Goal: Information Seeking & Learning: Learn about a topic

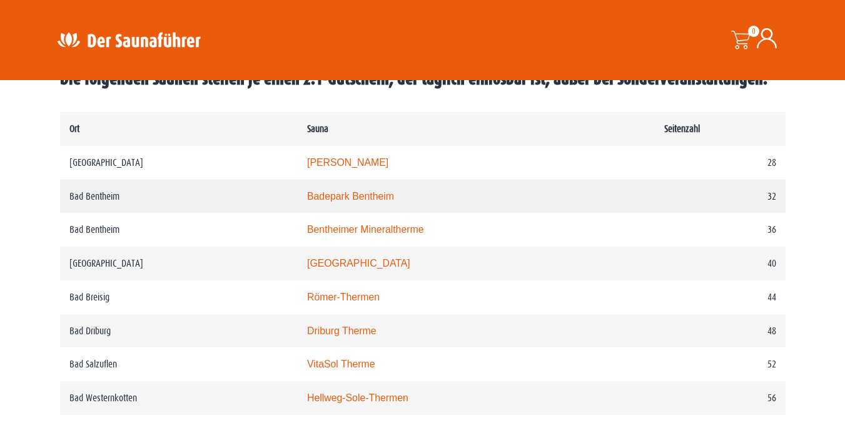
scroll to position [689, 0]
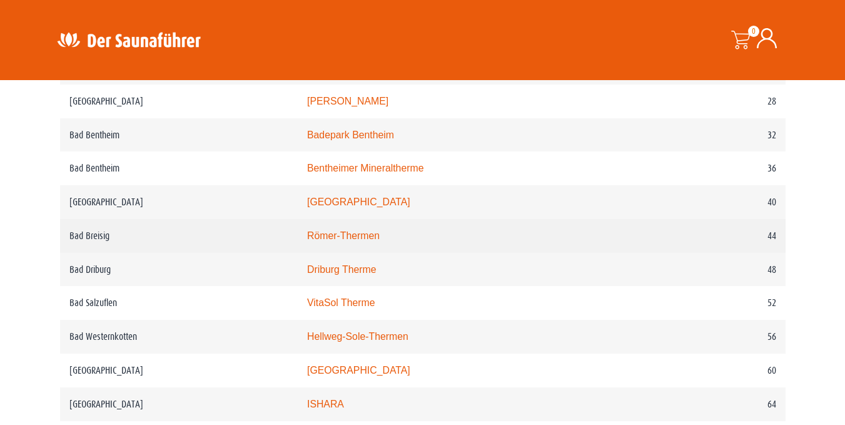
click at [351, 237] on link "Römer-Thermen" at bounding box center [343, 235] width 73 height 11
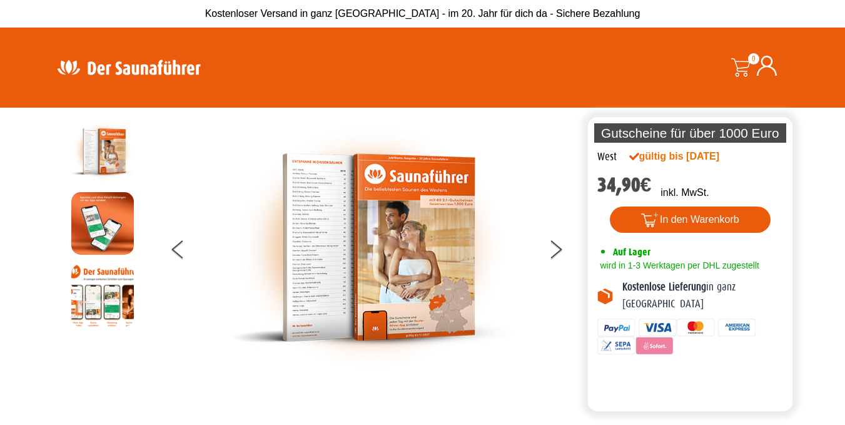
click at [104, 68] on img at bounding box center [129, 67] width 163 height 24
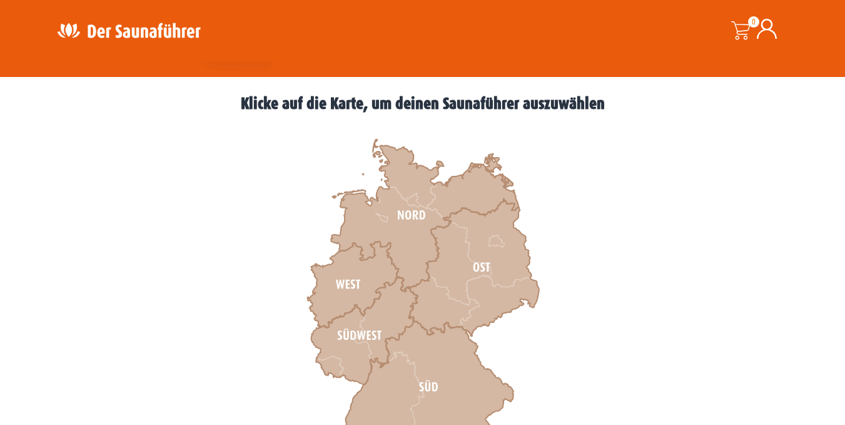
scroll to position [438, 0]
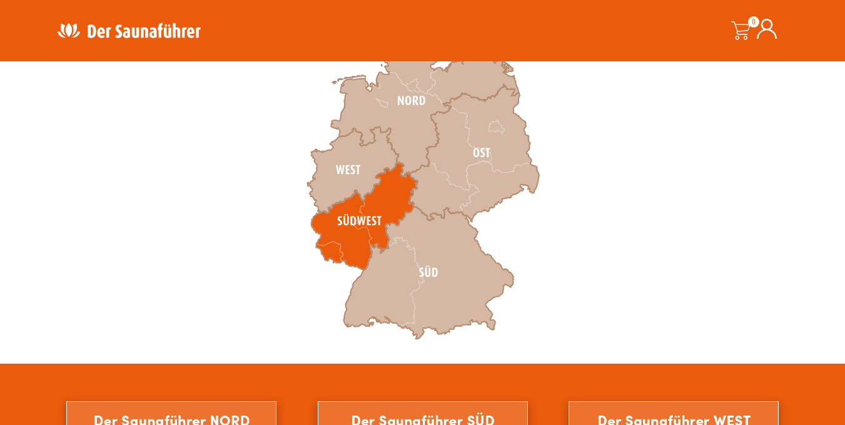
click at [358, 217] on icon at bounding box center [364, 217] width 106 height 108
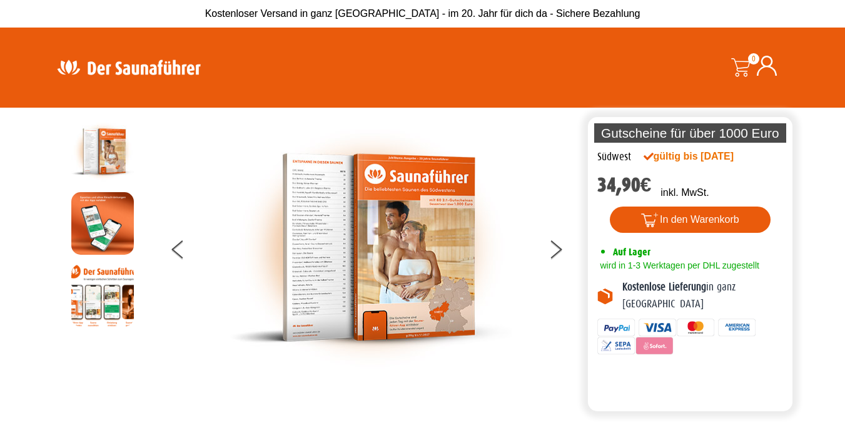
click at [119, 69] on img at bounding box center [129, 67] width 163 height 24
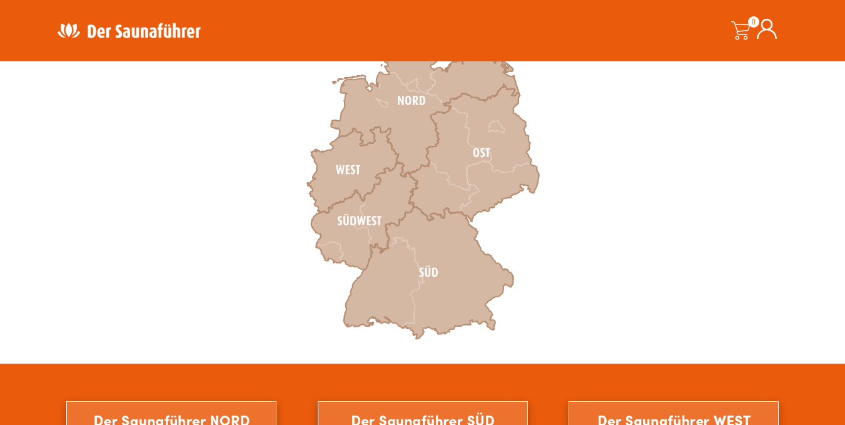
scroll to position [438, 0]
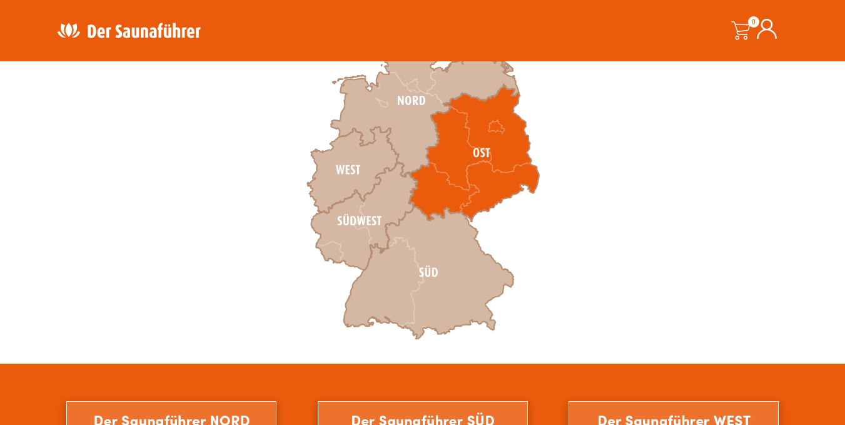
click at [483, 154] on icon at bounding box center [473, 152] width 130 height 137
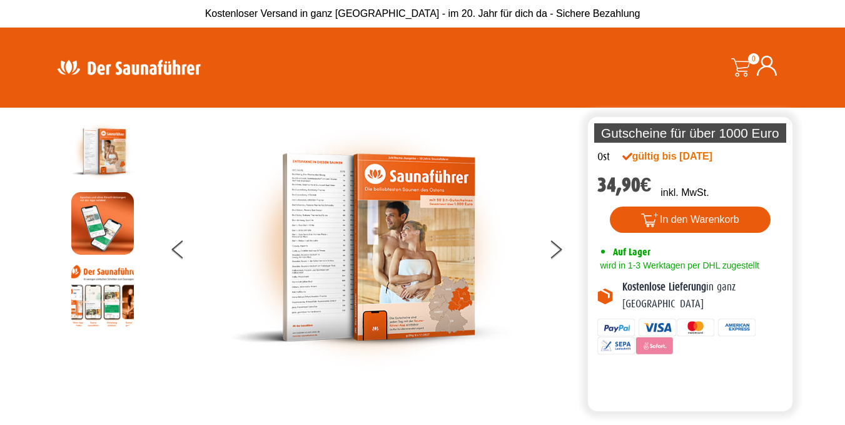
click at [128, 66] on img at bounding box center [129, 67] width 163 height 24
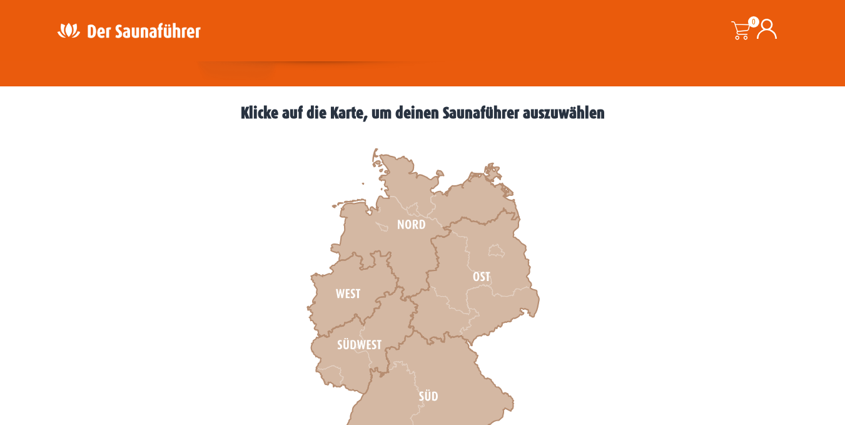
scroll to position [375, 0]
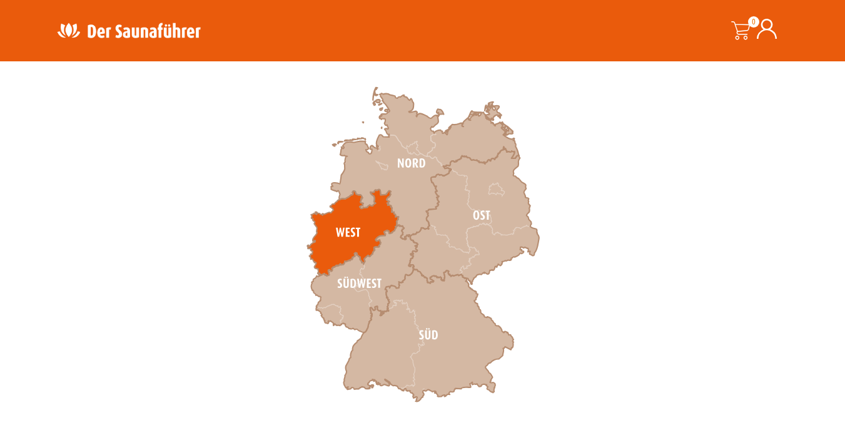
click at [344, 233] on icon at bounding box center [352, 232] width 91 height 86
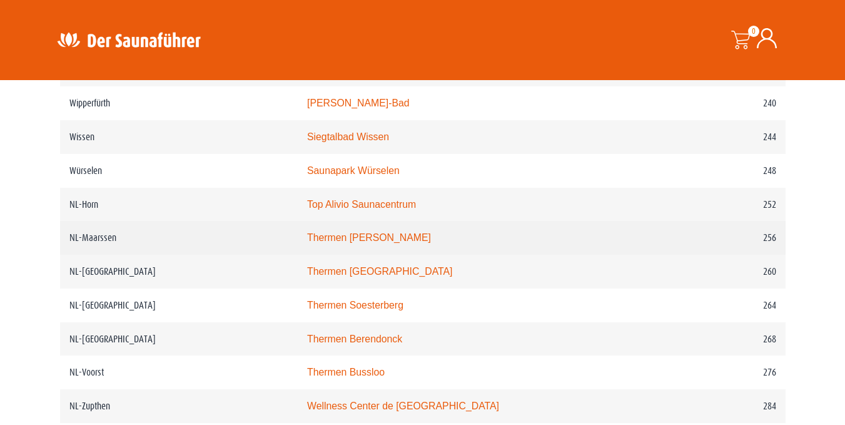
scroll to position [2440, 0]
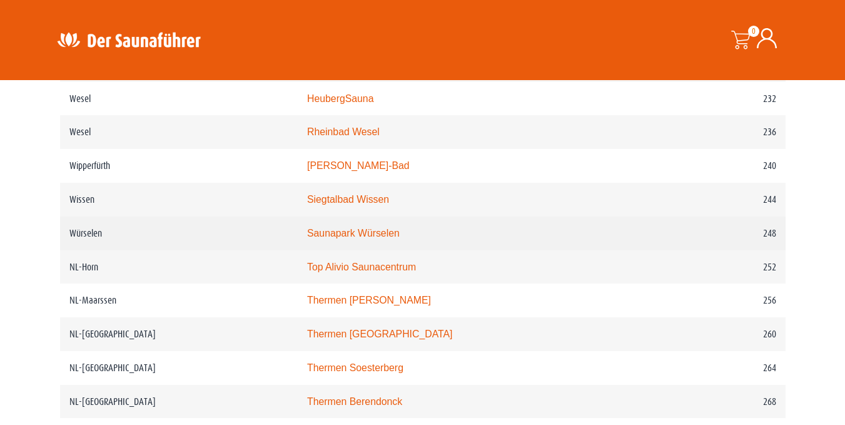
click at [386, 238] on link "Saunapark Würselen" at bounding box center [353, 233] width 93 height 11
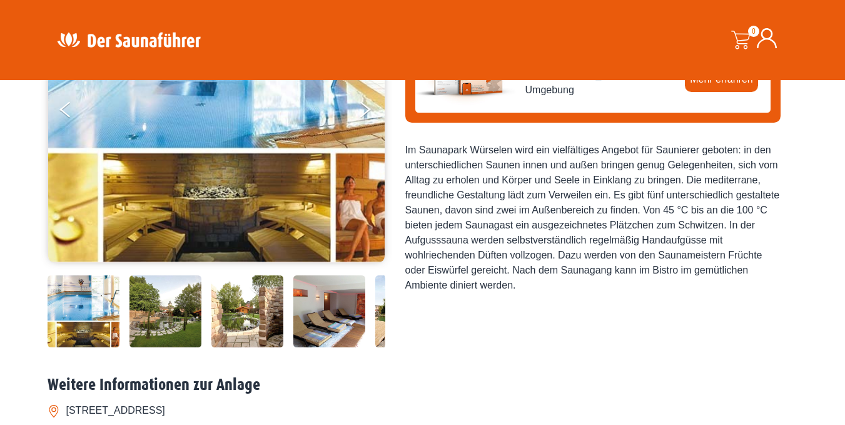
scroll to position [153, 0]
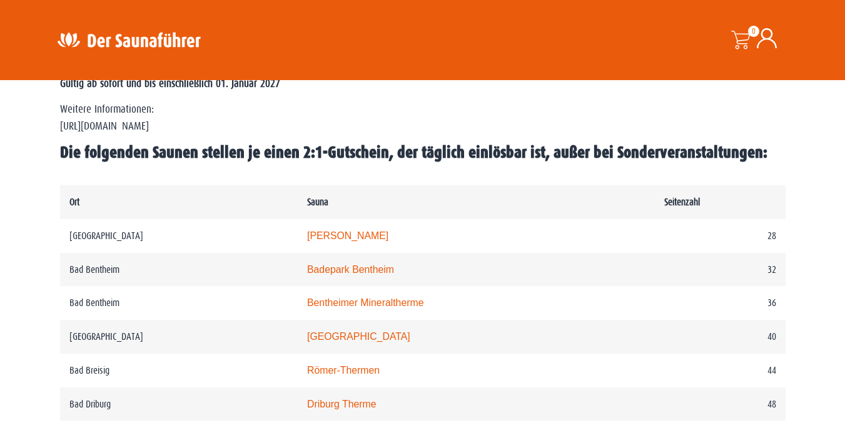
scroll to position [563, 0]
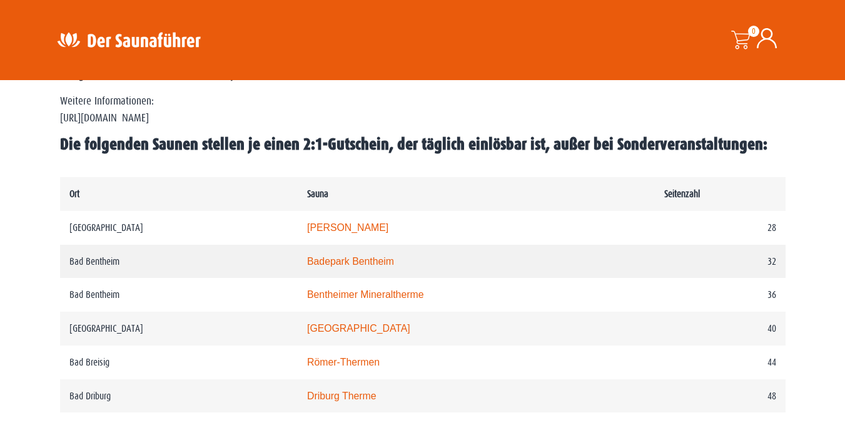
click at [360, 261] on link "Badepark Bentheim" at bounding box center [350, 261] width 87 height 11
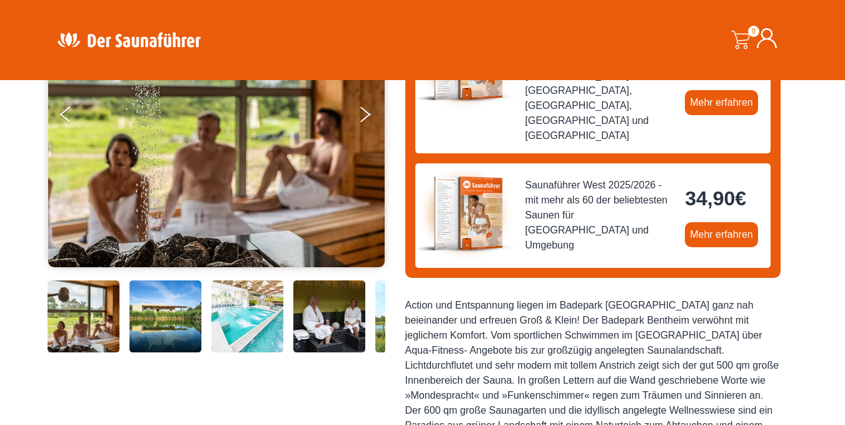
scroll to position [250, 0]
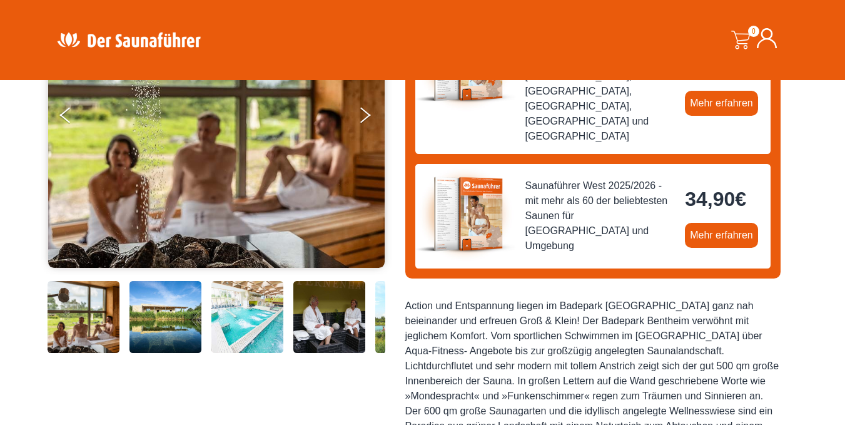
click at [184, 315] on img at bounding box center [165, 317] width 72 height 72
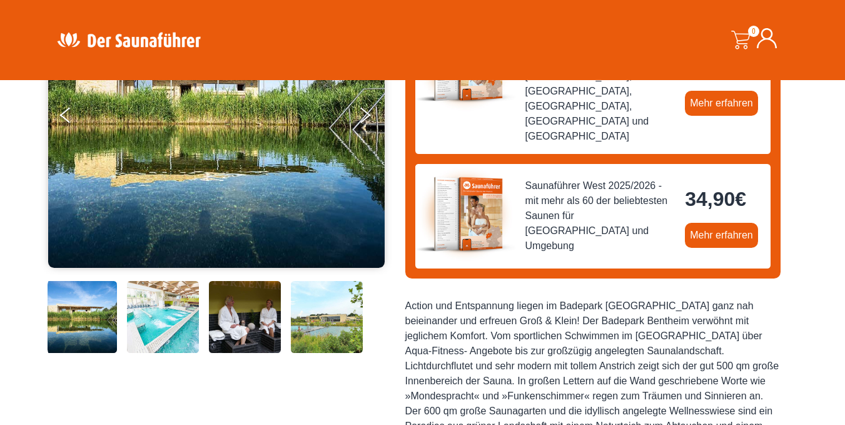
click at [206, 315] on div at bounding box center [174, 317] width 422 height 72
click at [253, 321] on img at bounding box center [245, 317] width 72 height 72
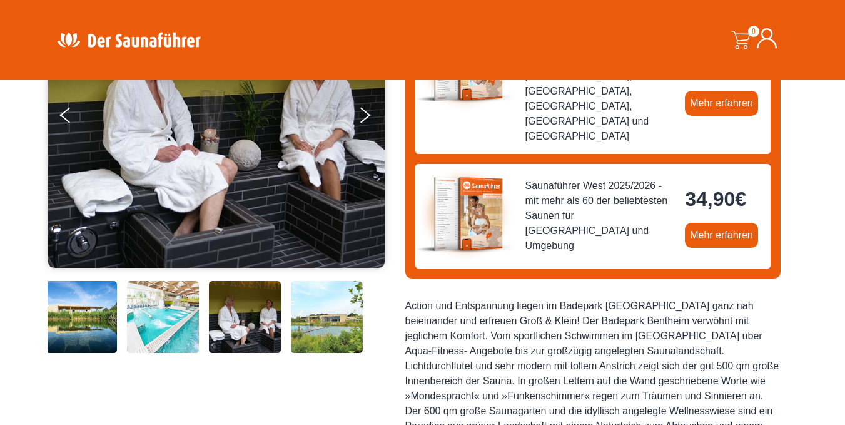
drag, startPoint x: 290, startPoint y: 323, endPoint x: 316, endPoint y: 328, distance: 26.6
click at [291, 323] on img at bounding box center [327, 317] width 72 height 72
click at [339, 328] on img at bounding box center [327, 317] width 72 height 72
click at [172, 320] on img at bounding box center [163, 317] width 72 height 72
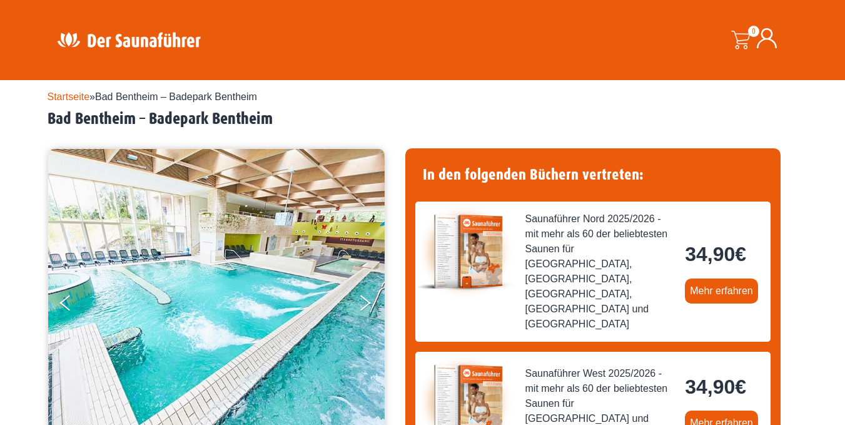
scroll to position [216, 0]
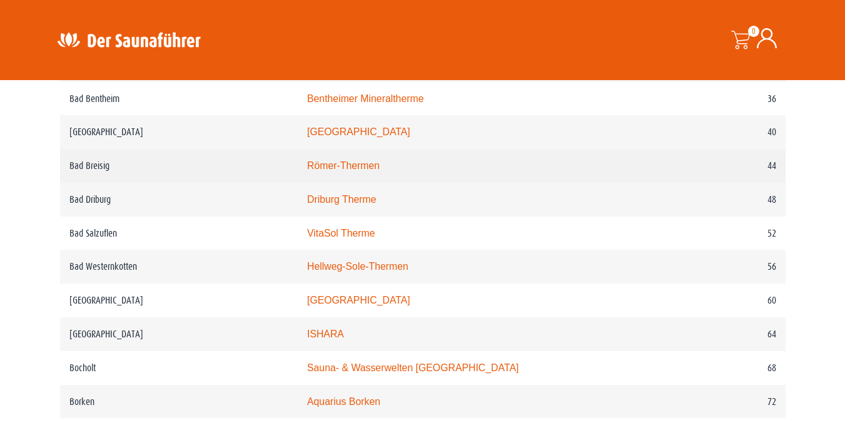
scroll to position [813, 0]
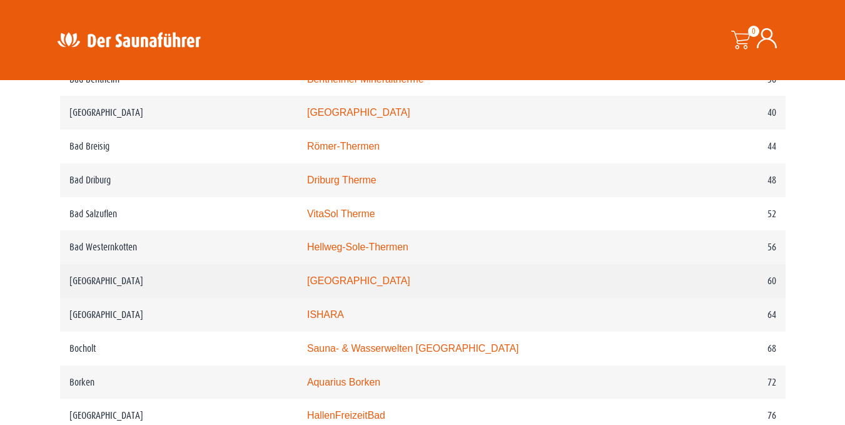
click at [366, 285] on link "monte mare Bedburg" at bounding box center [358, 280] width 103 height 11
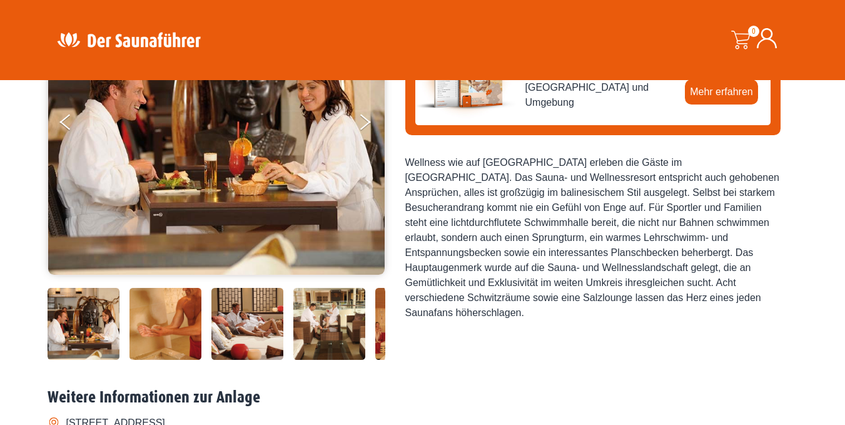
scroll to position [153, 0]
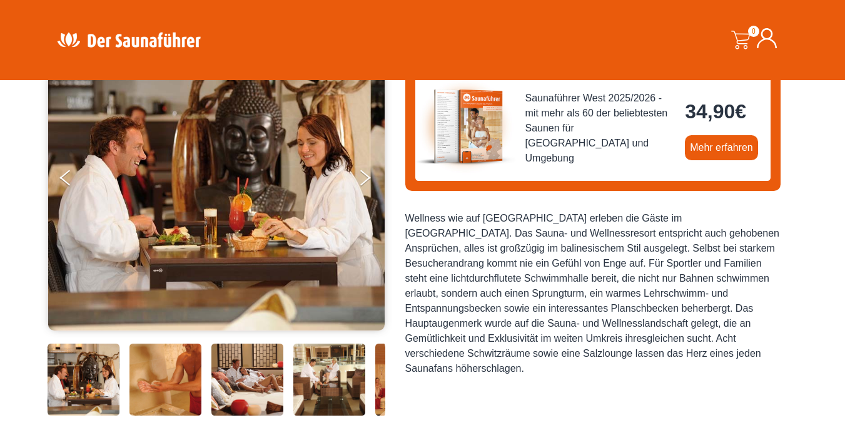
click at [246, 373] on img at bounding box center [247, 379] width 72 height 72
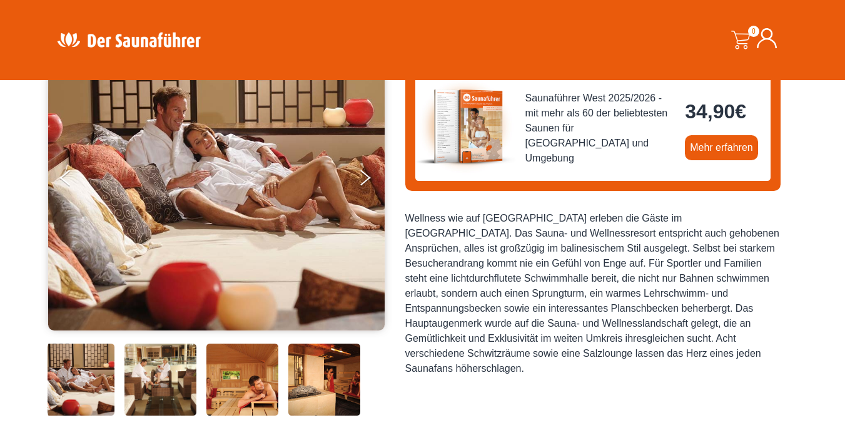
click at [246, 373] on img at bounding box center [242, 379] width 72 height 72
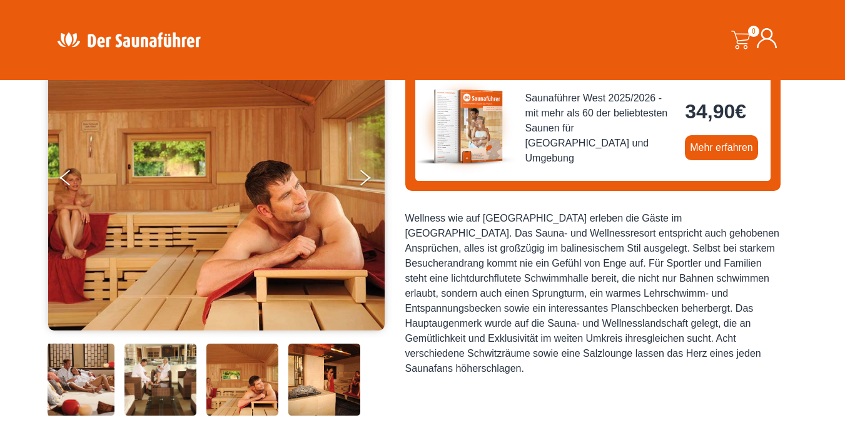
click at [307, 375] on img at bounding box center [324, 379] width 72 height 72
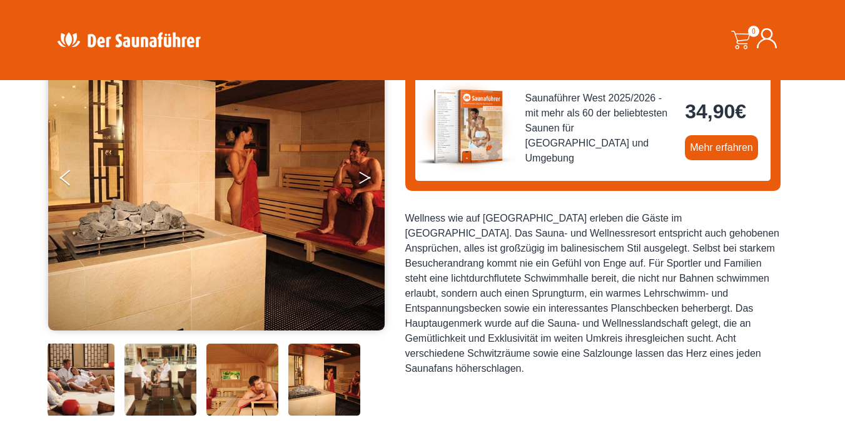
click at [367, 179] on icon "Next" at bounding box center [364, 180] width 11 height 8
click at [364, 174] on icon "Next" at bounding box center [364, 175] width 11 height 8
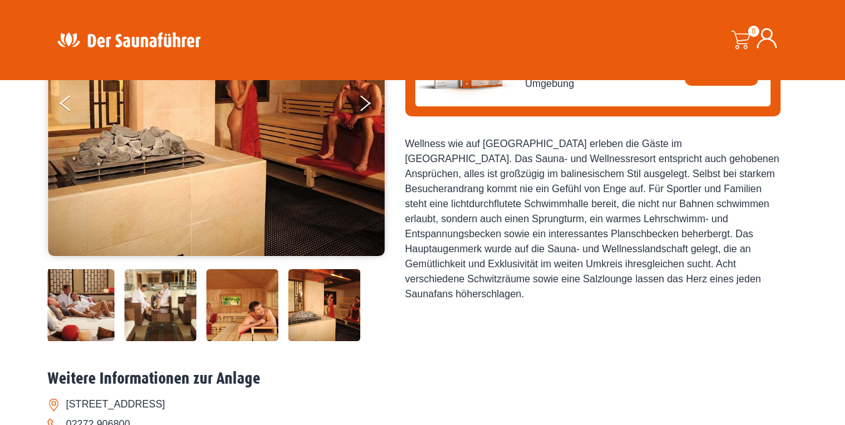
scroll to position [0, 0]
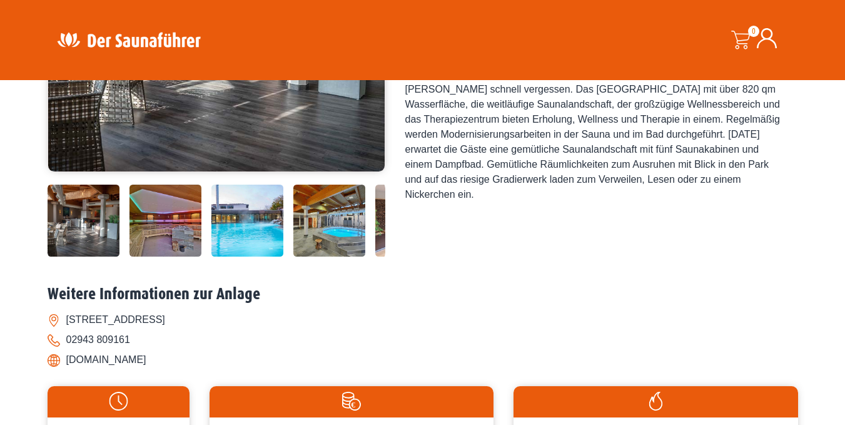
scroll to position [313, 0]
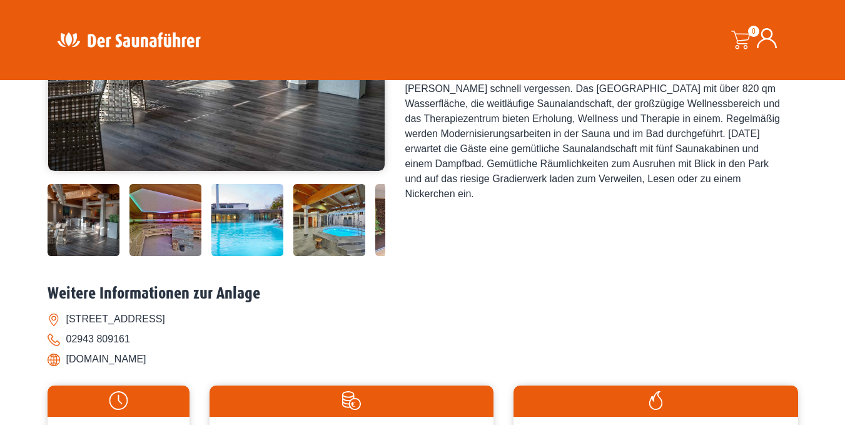
click at [253, 230] on img at bounding box center [247, 220] width 72 height 72
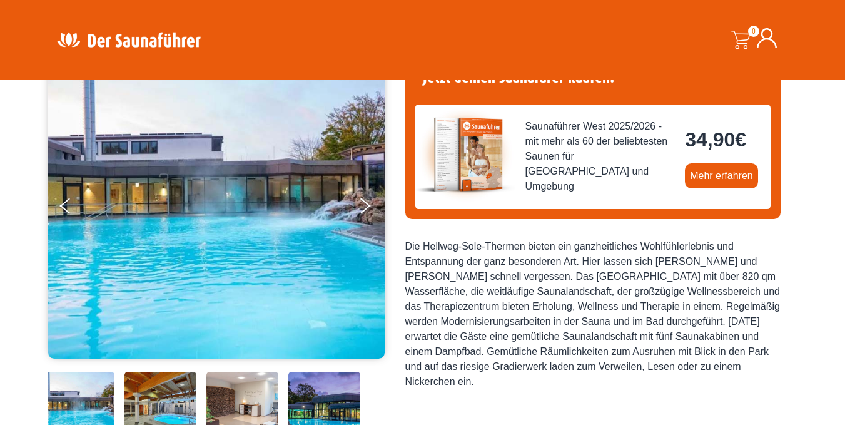
scroll to position [188, 0]
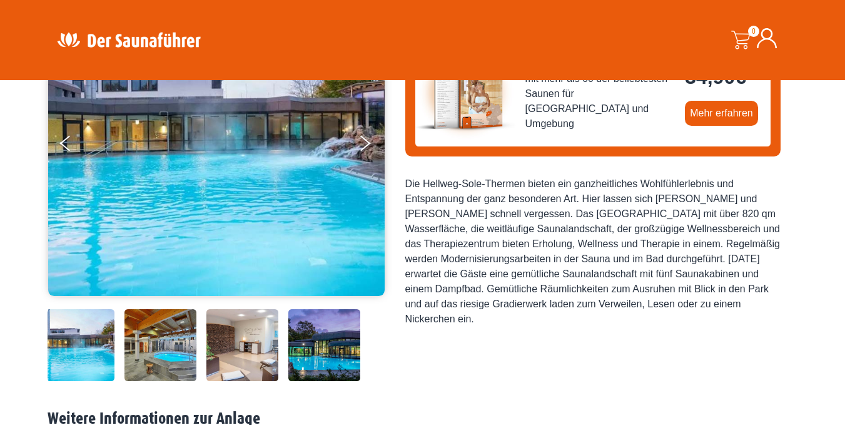
click at [245, 328] on img at bounding box center [242, 345] width 72 height 72
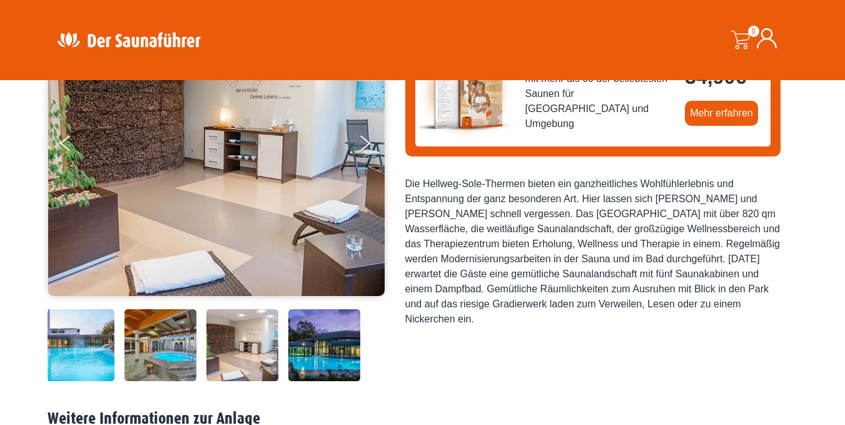
click at [321, 347] on img at bounding box center [324, 345] width 72 height 72
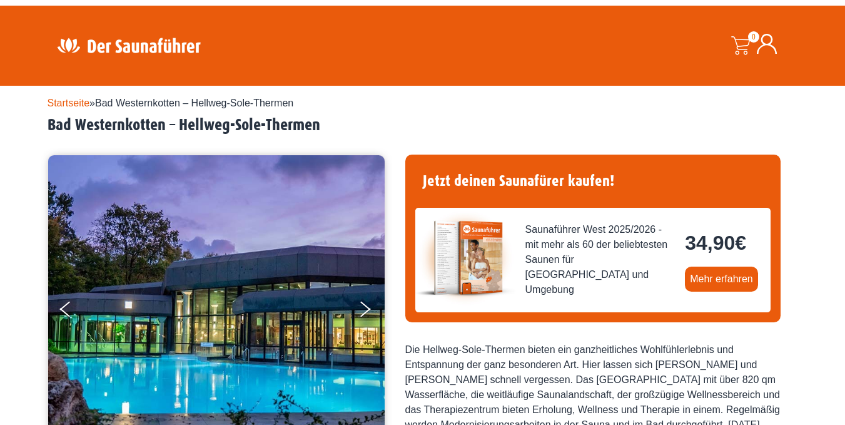
scroll to position [0, 0]
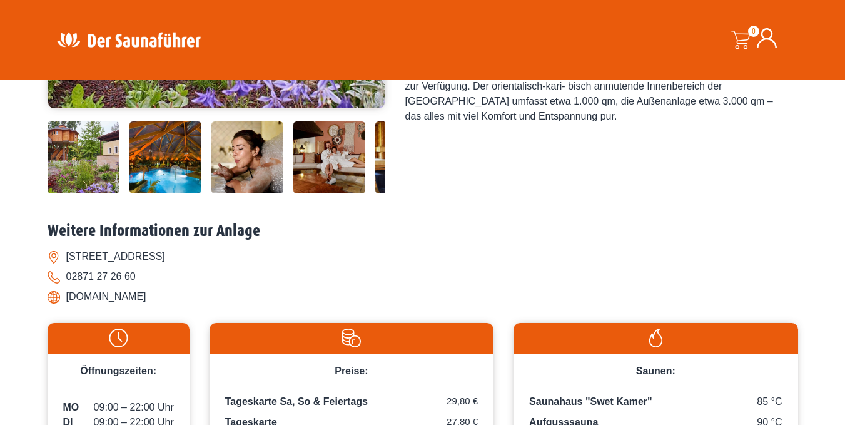
scroll to position [313, 0]
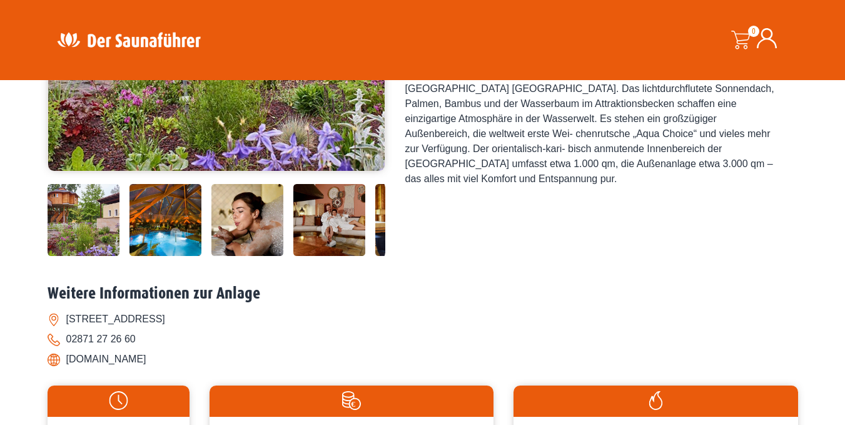
click at [315, 212] on img at bounding box center [329, 220] width 72 height 72
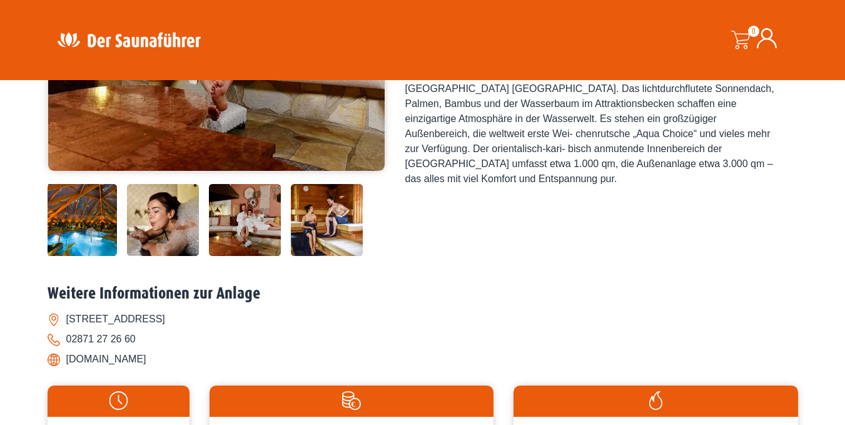
click at [99, 220] on img at bounding box center [81, 220] width 72 height 72
click at [93, 221] on img at bounding box center [81, 220] width 72 height 72
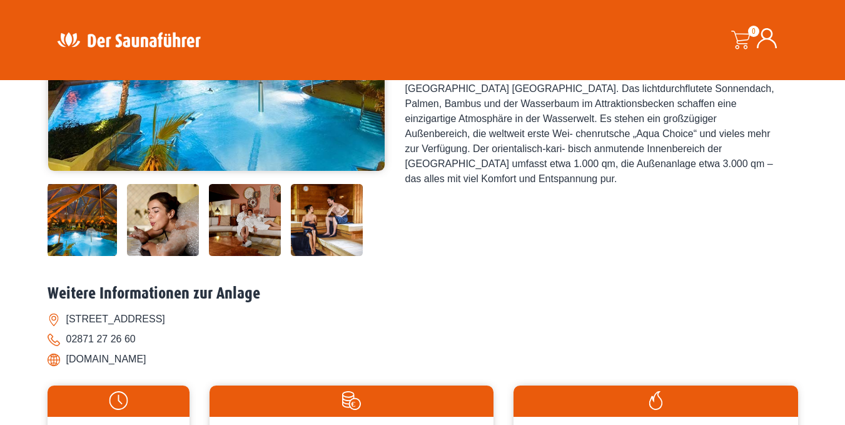
scroll to position [0, 0]
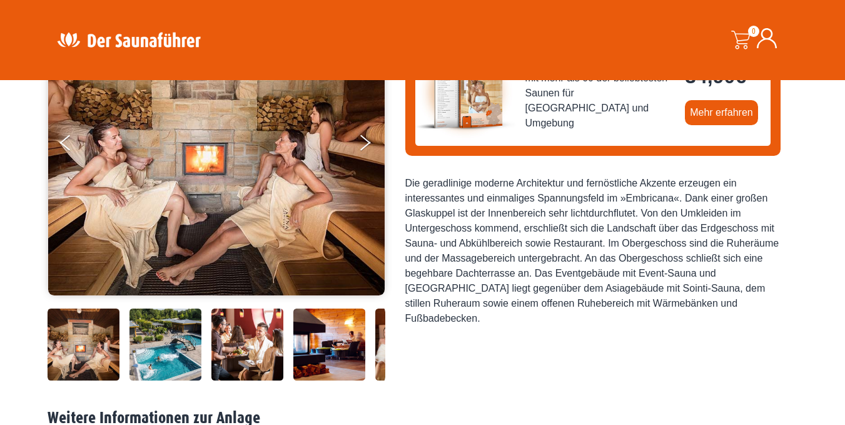
scroll to position [313, 0]
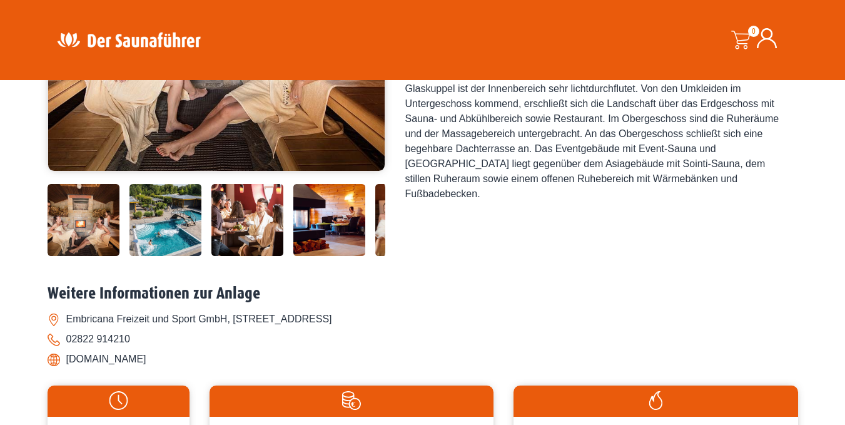
click at [182, 222] on img at bounding box center [165, 220] width 72 height 72
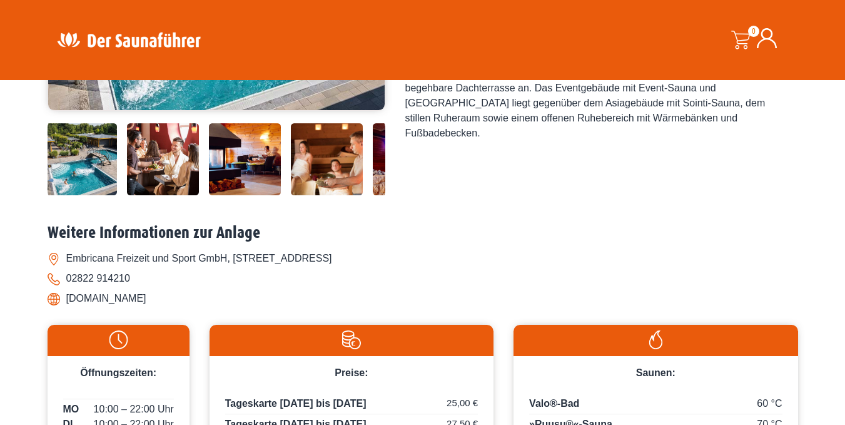
scroll to position [375, 0]
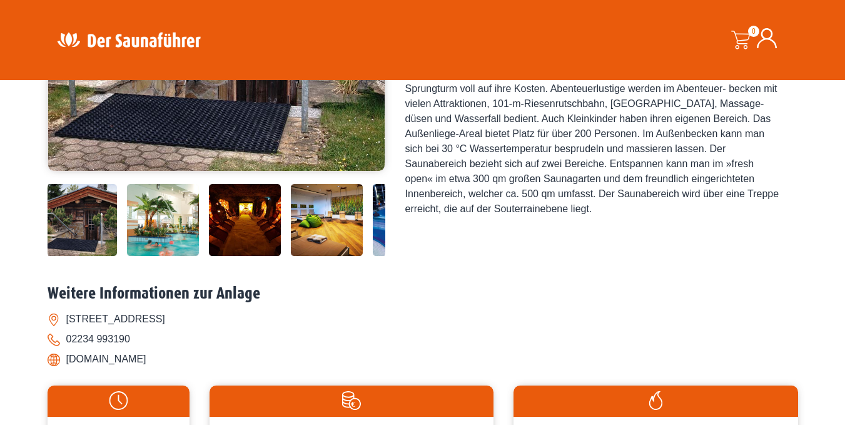
drag, startPoint x: 349, startPoint y: 230, endPoint x: 126, endPoint y: 236, distance: 223.3
click at [126, 236] on div at bounding box center [298, 220] width 507 height 72
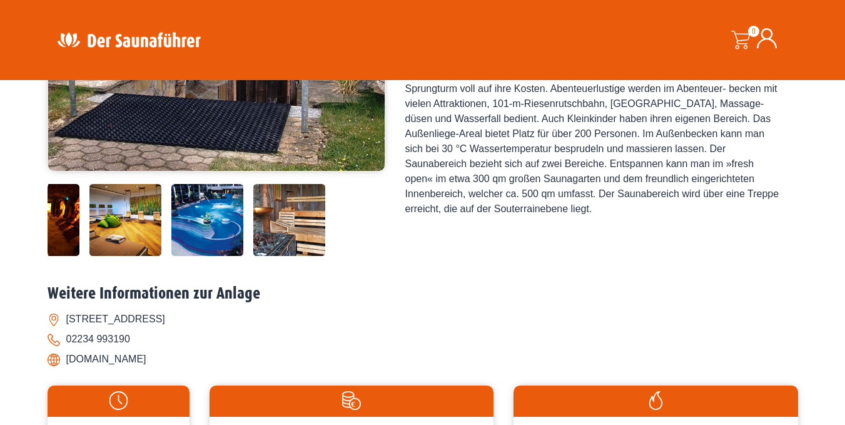
drag, startPoint x: 321, startPoint y: 231, endPoint x: 117, endPoint y: 228, distance: 203.9
click at [117, 228] on img at bounding box center [125, 220] width 72 height 72
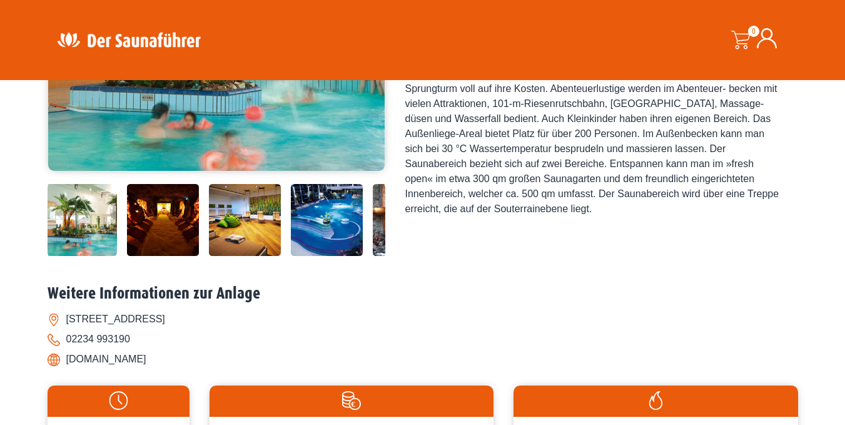
click at [320, 224] on img at bounding box center [327, 220] width 72 height 72
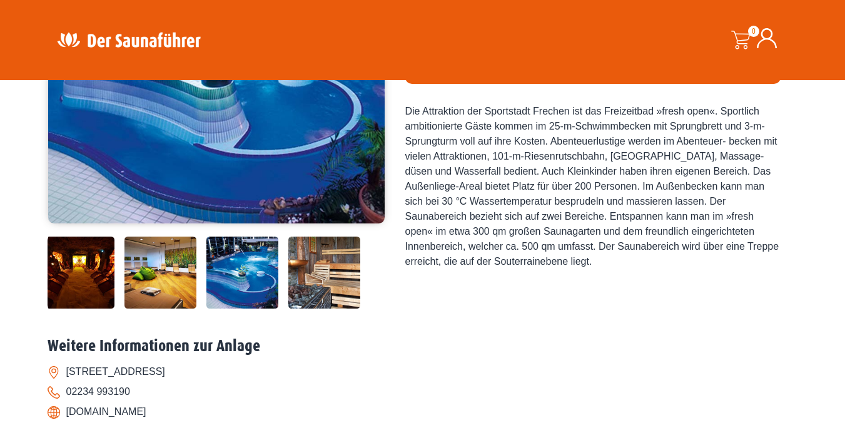
scroll to position [188, 0]
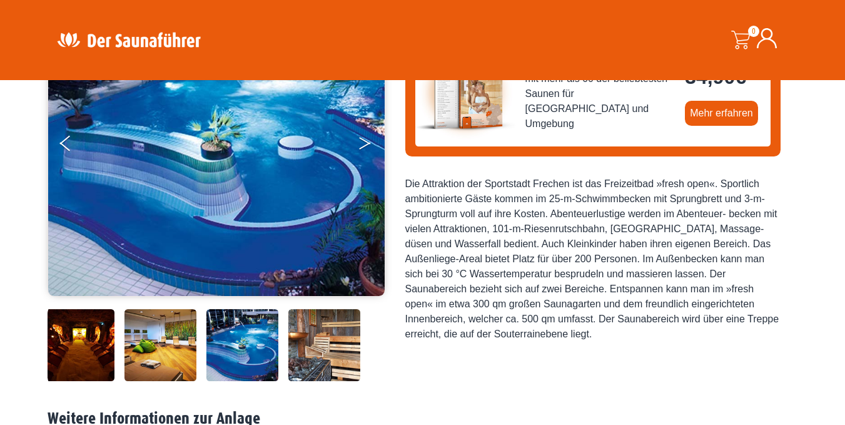
click at [361, 143] on button "Next" at bounding box center [373, 145] width 31 height 31
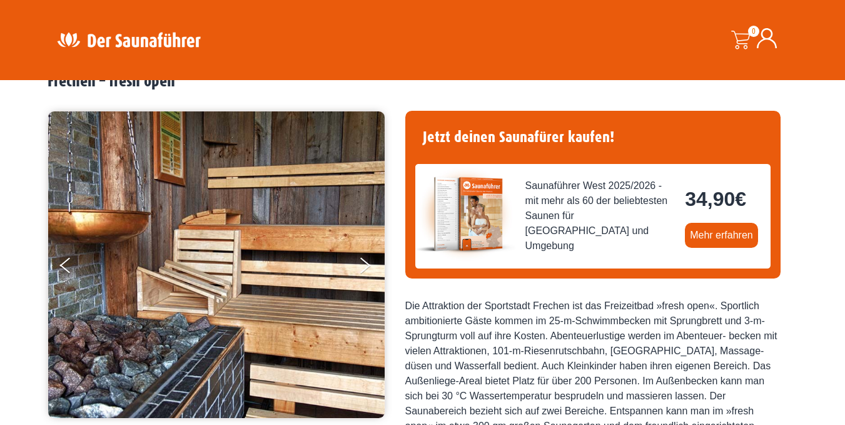
scroll to position [63, 0]
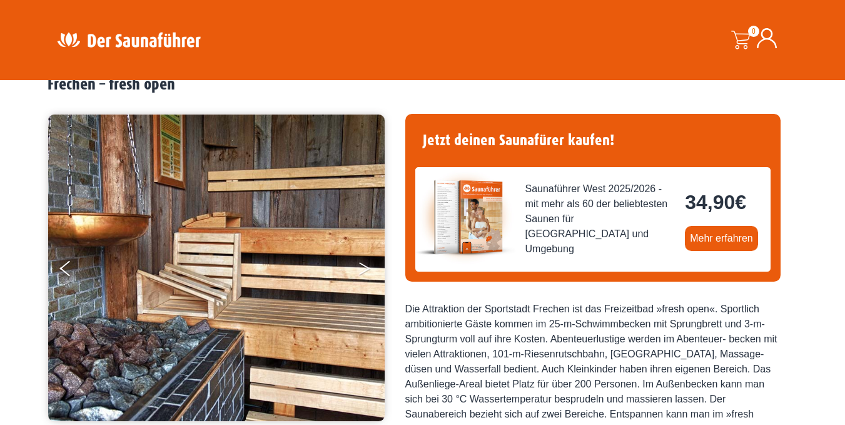
click at [365, 270] on icon "Next" at bounding box center [364, 271] width 11 height 8
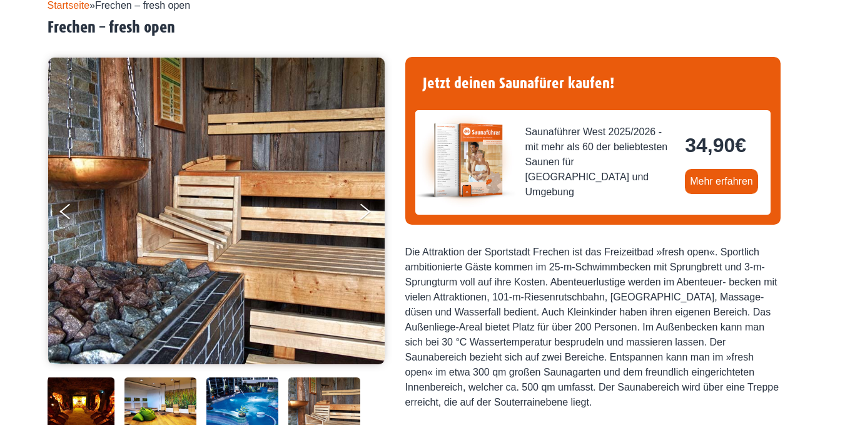
scroll to position [0, 0]
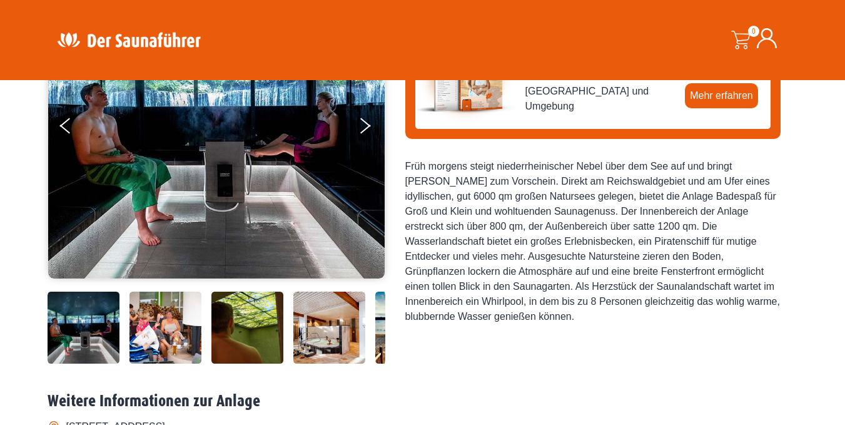
scroll to position [188, 0]
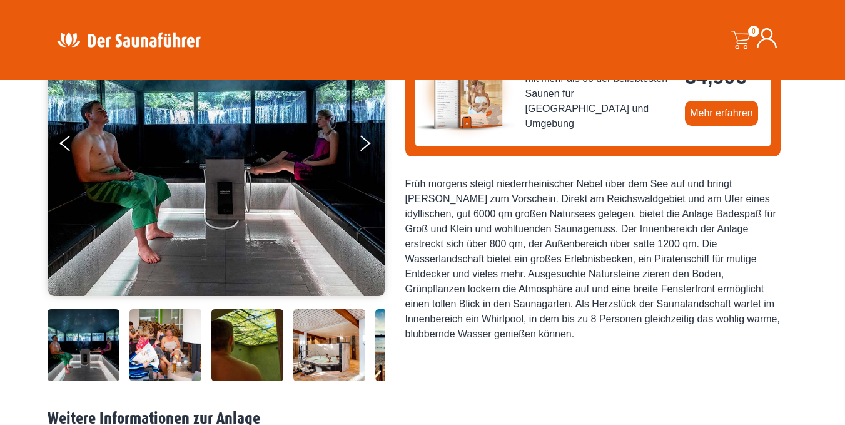
click at [186, 356] on img at bounding box center [165, 345] width 72 height 72
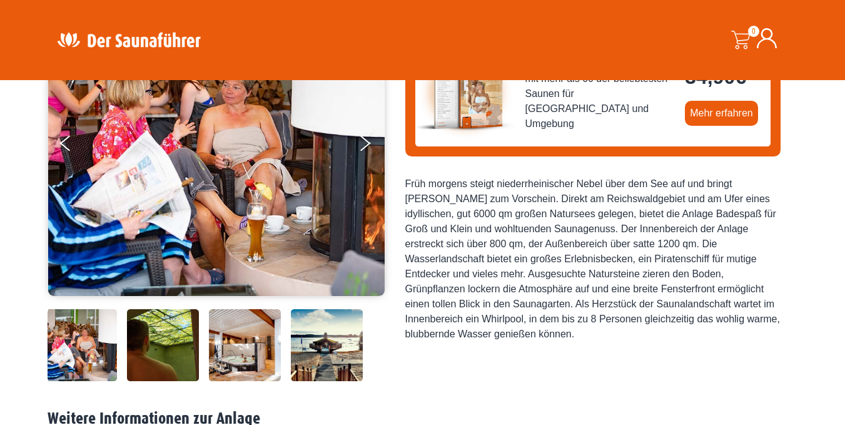
click at [225, 350] on img at bounding box center [245, 345] width 72 height 72
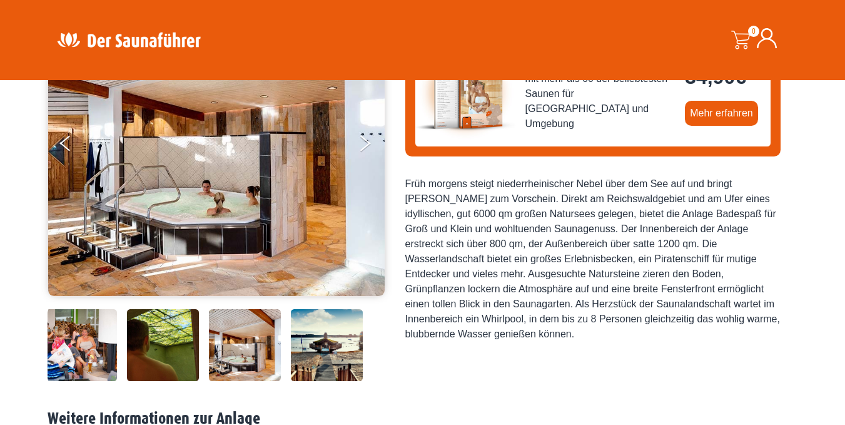
click at [322, 347] on img at bounding box center [327, 345] width 72 height 72
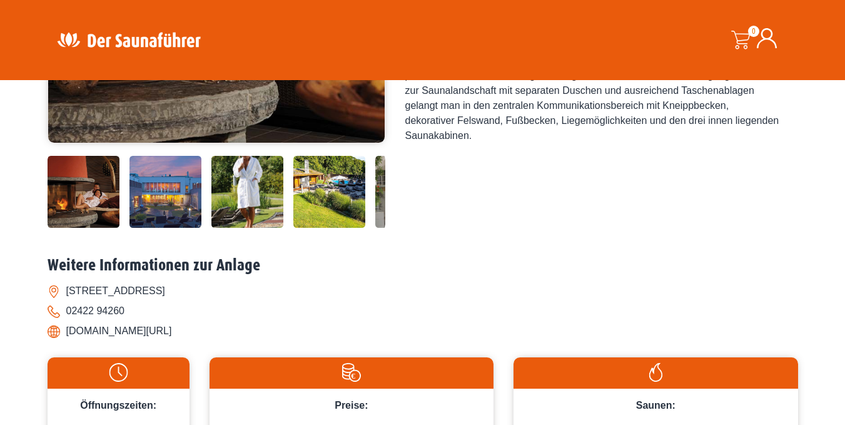
click at [102, 201] on img at bounding box center [84, 192] width 72 height 72
click at [154, 203] on img at bounding box center [165, 192] width 72 height 72
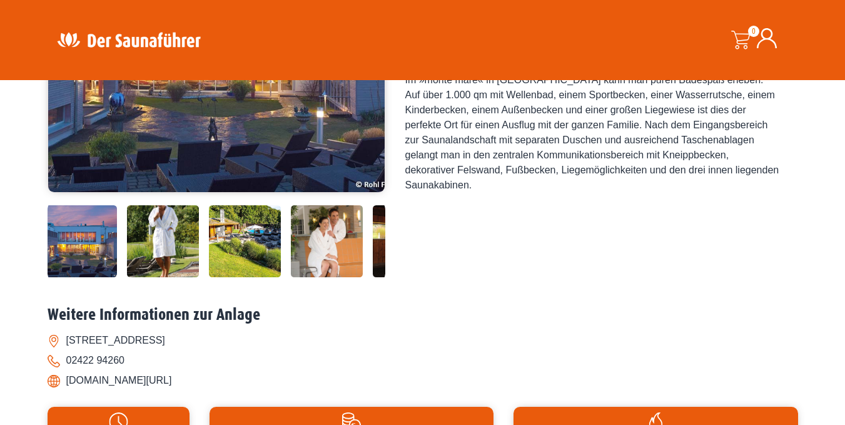
scroll to position [216, 0]
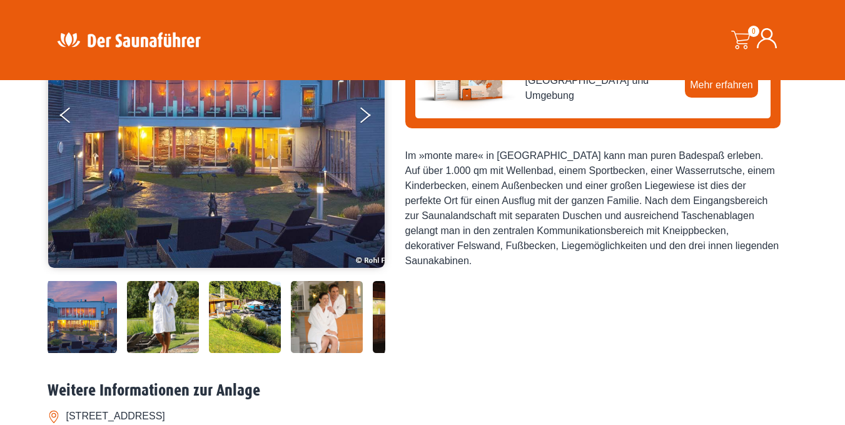
click at [243, 299] on img at bounding box center [245, 317] width 72 height 72
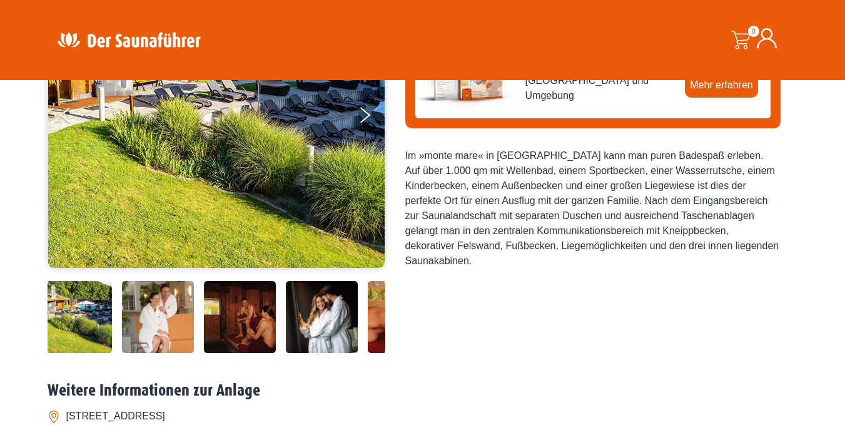
click at [256, 302] on img at bounding box center [240, 317] width 72 height 72
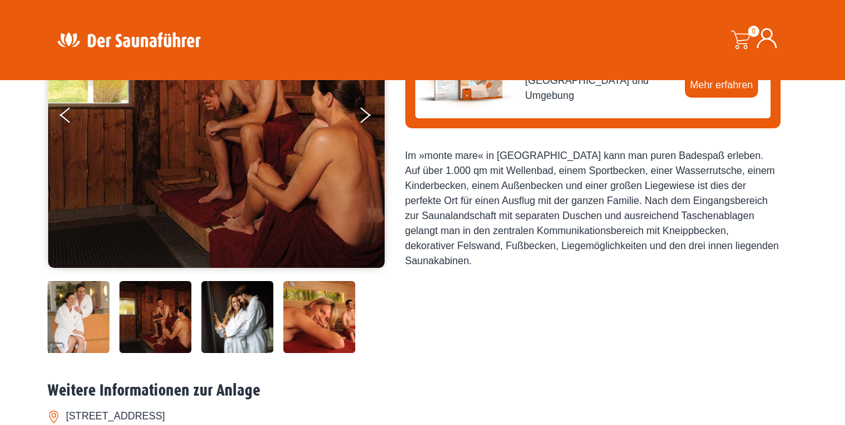
scroll to position [153, 0]
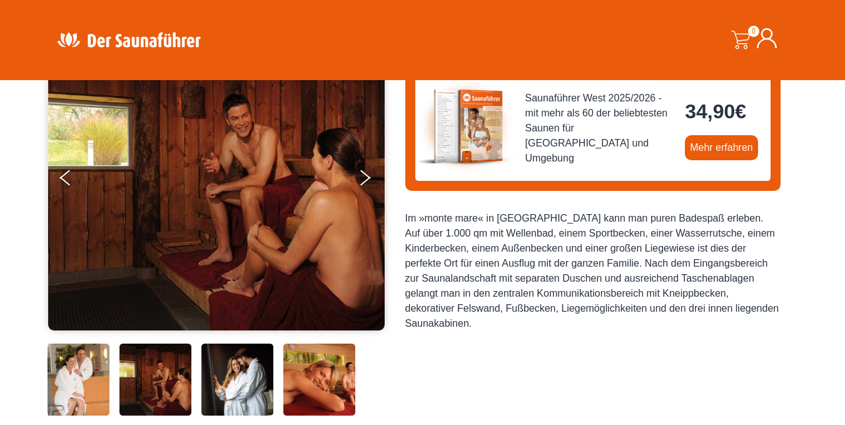
click at [310, 375] on img at bounding box center [319, 379] width 72 height 72
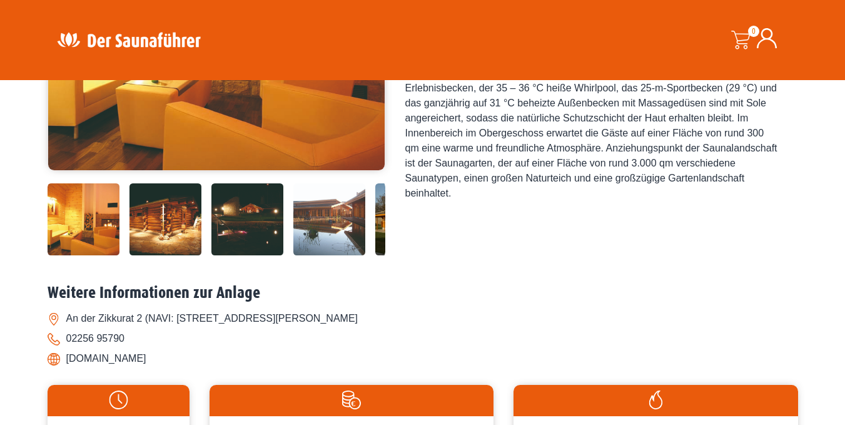
scroll to position [313, 0]
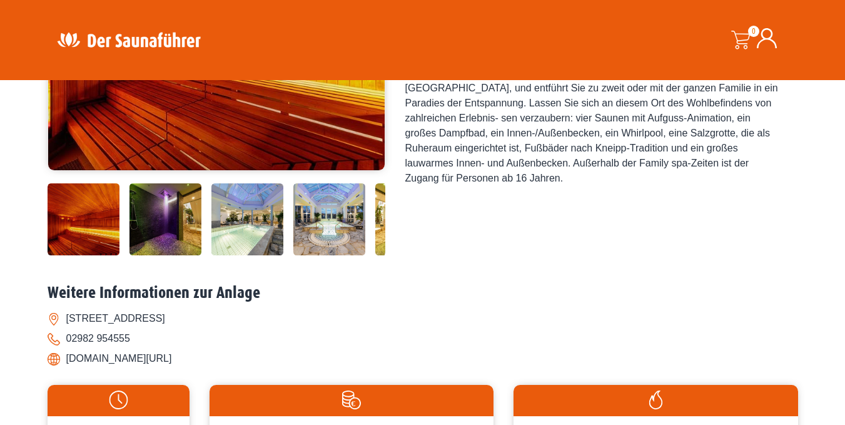
scroll to position [250, 0]
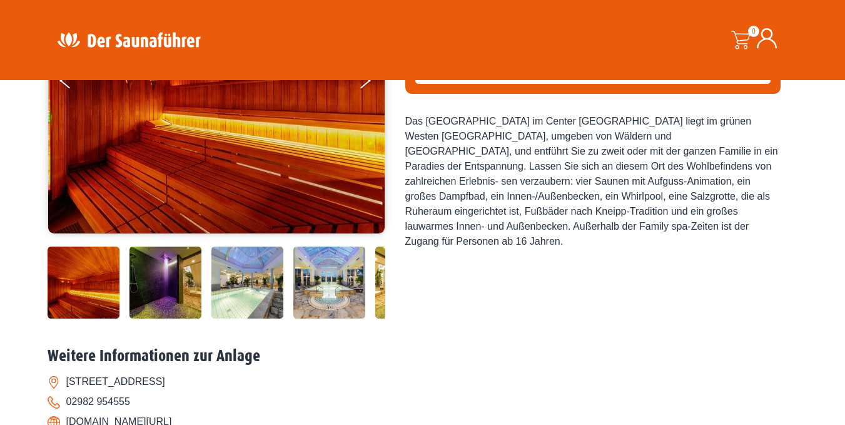
click at [252, 295] on img at bounding box center [247, 282] width 72 height 72
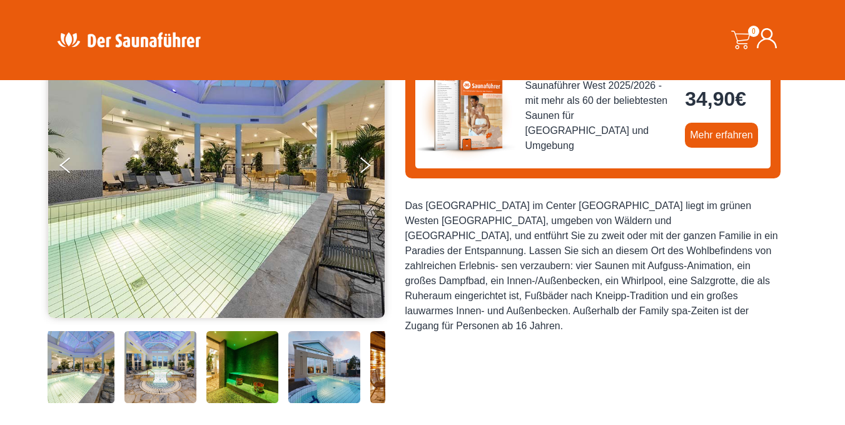
scroll to position [188, 0]
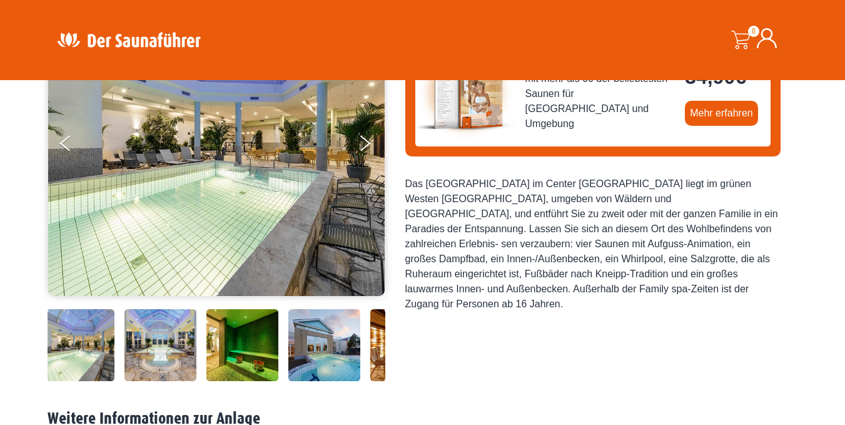
click at [166, 351] on img at bounding box center [160, 345] width 72 height 72
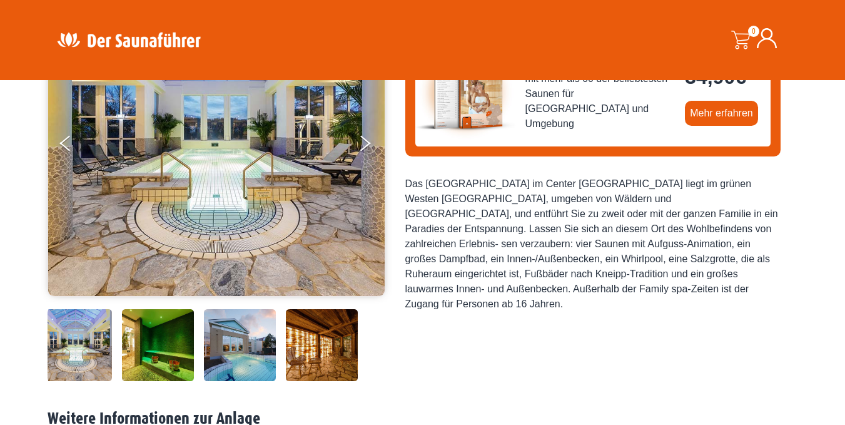
click at [328, 345] on img at bounding box center [322, 345] width 72 height 72
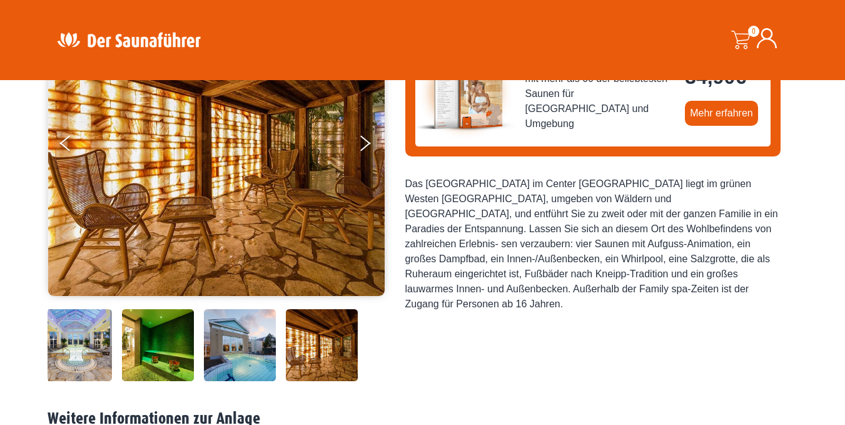
click at [248, 353] on img at bounding box center [240, 345] width 72 height 72
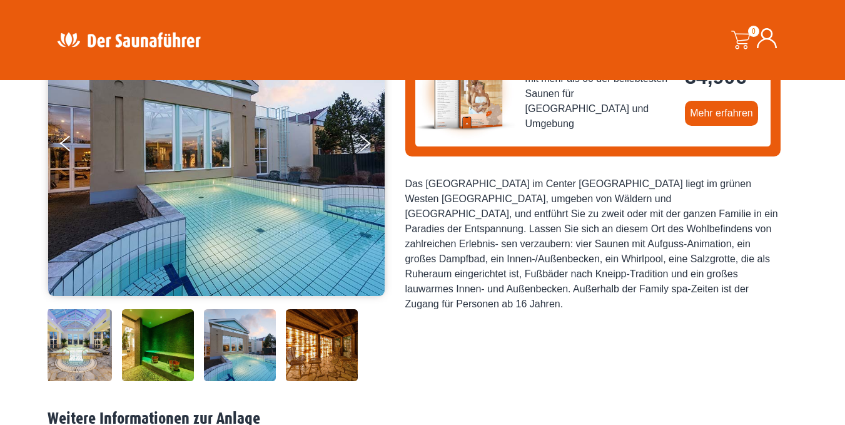
click at [159, 352] on img at bounding box center [158, 345] width 72 height 72
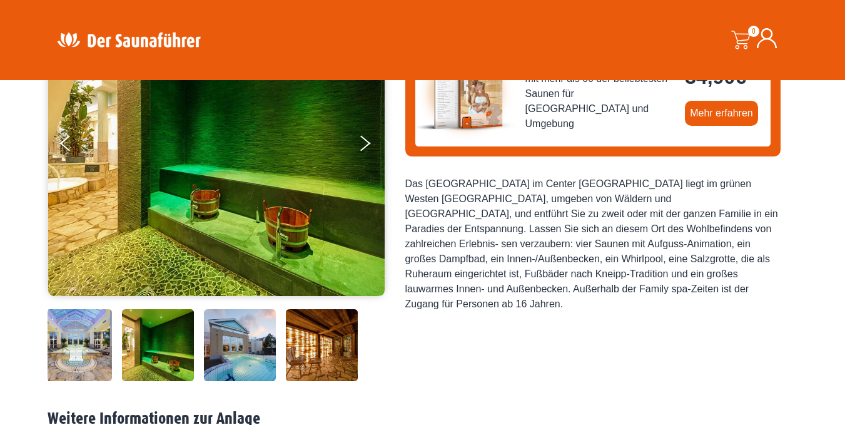
click at [89, 350] on img at bounding box center [76, 345] width 72 height 72
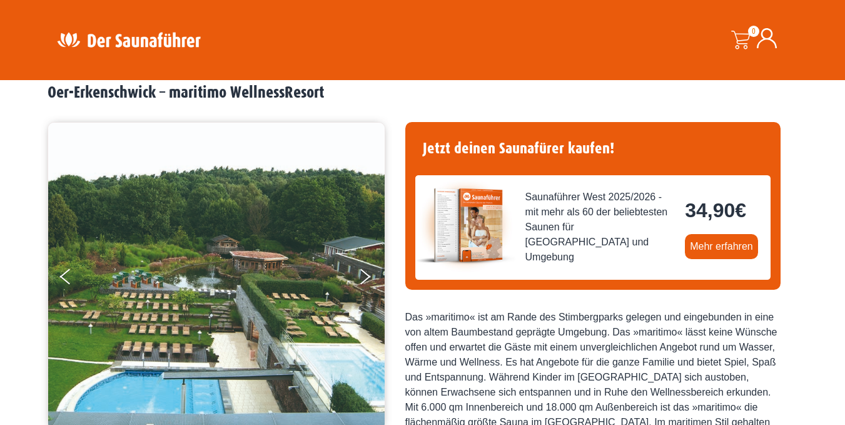
scroll to position [188, 0]
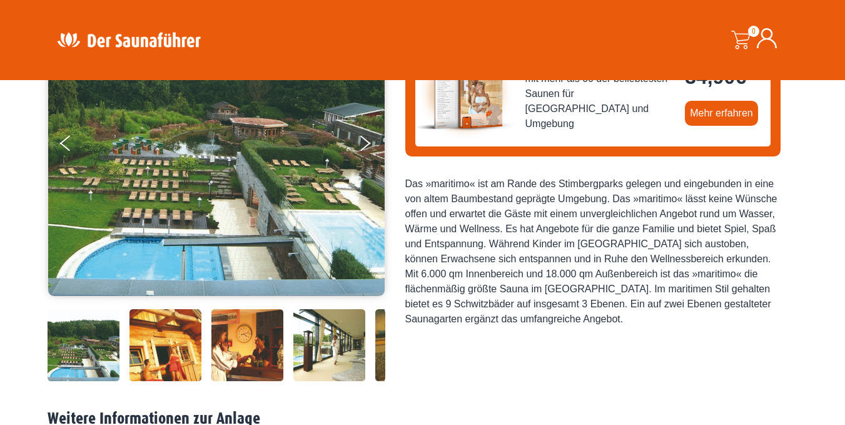
click at [98, 354] on img at bounding box center [84, 345] width 72 height 72
click at [139, 355] on img at bounding box center [165, 345] width 72 height 72
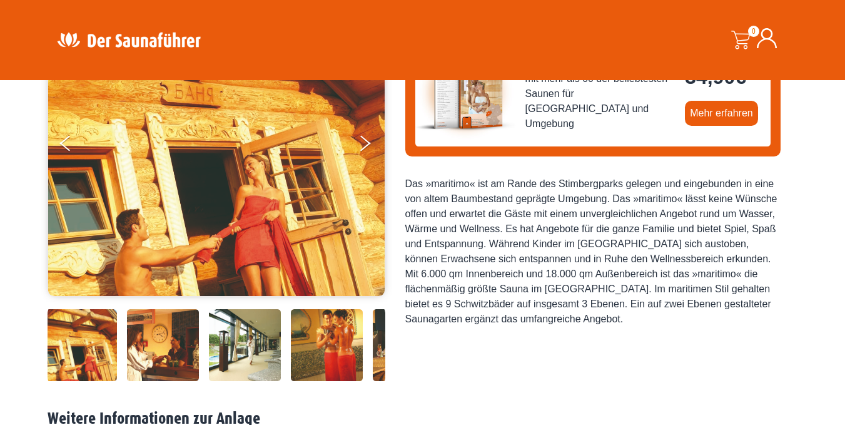
click at [191, 358] on img at bounding box center [163, 345] width 72 height 72
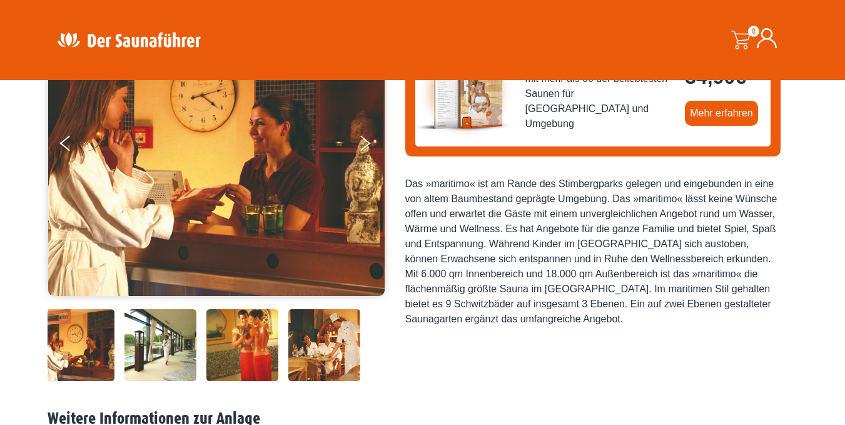
click at [240, 361] on img at bounding box center [242, 345] width 72 height 72
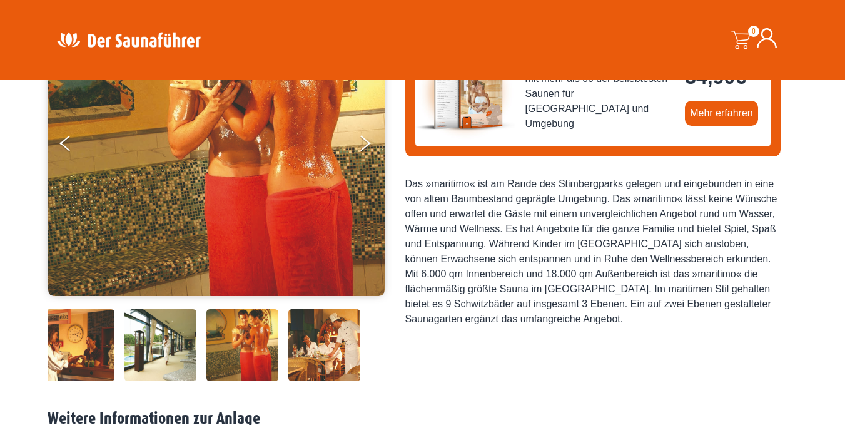
click at [223, 357] on img at bounding box center [242, 345] width 72 height 72
click at [183, 360] on img at bounding box center [160, 345] width 72 height 72
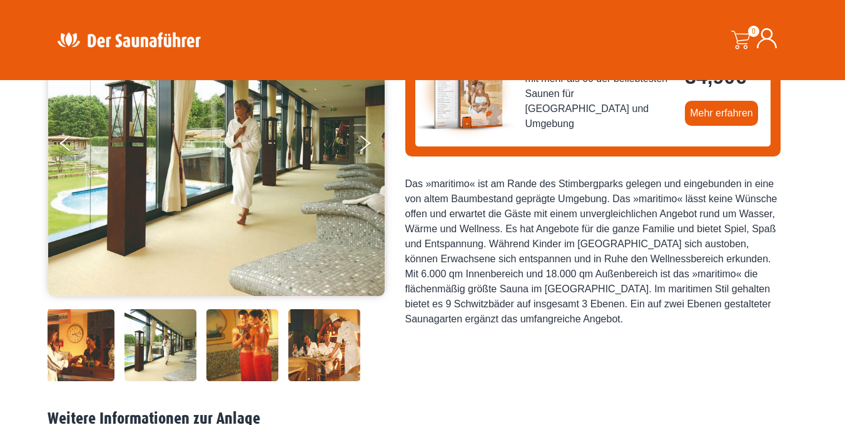
click at [321, 351] on img at bounding box center [324, 345] width 72 height 72
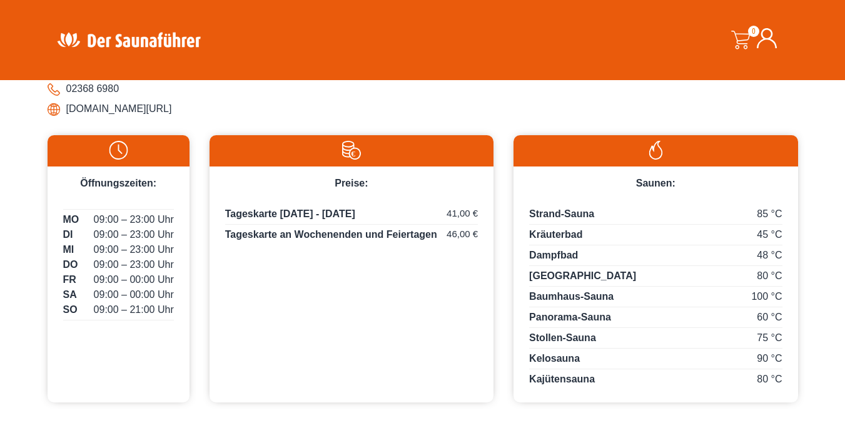
scroll to position [63, 0]
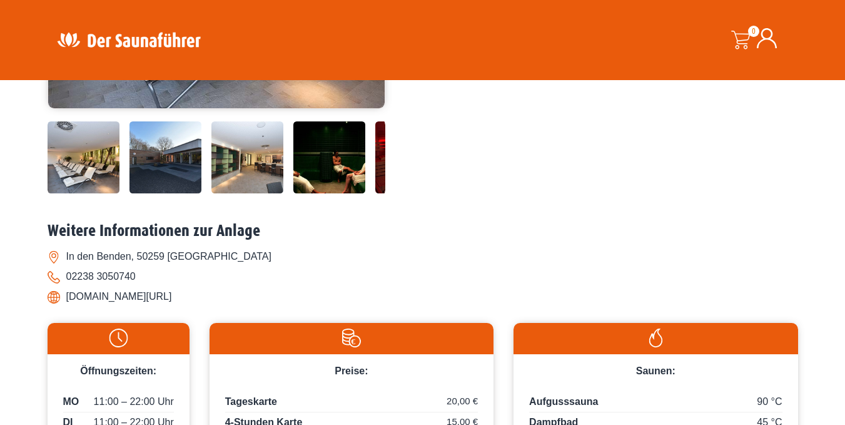
scroll to position [313, 0]
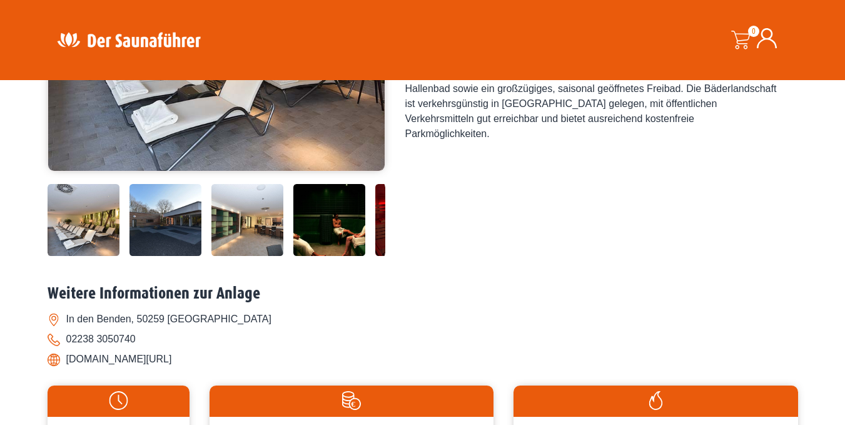
click at [157, 223] on img at bounding box center [165, 220] width 72 height 72
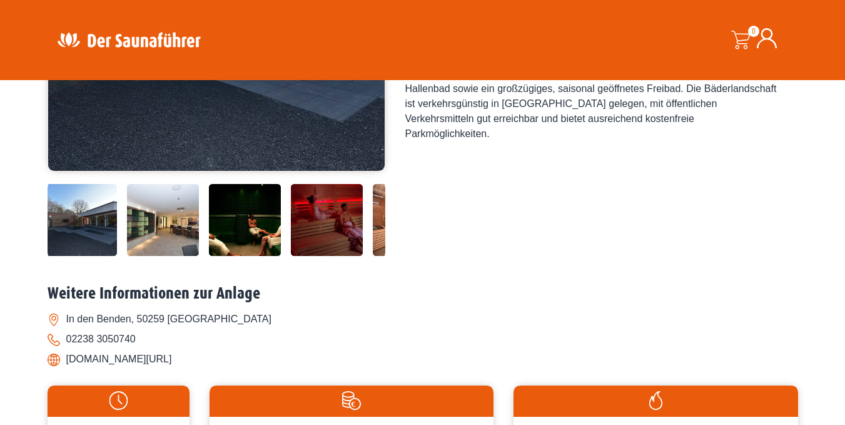
click at [216, 225] on img at bounding box center [245, 220] width 72 height 72
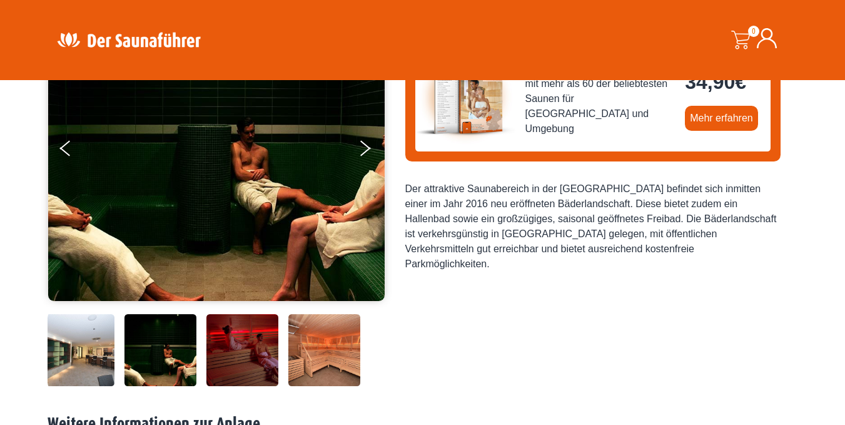
scroll to position [188, 0]
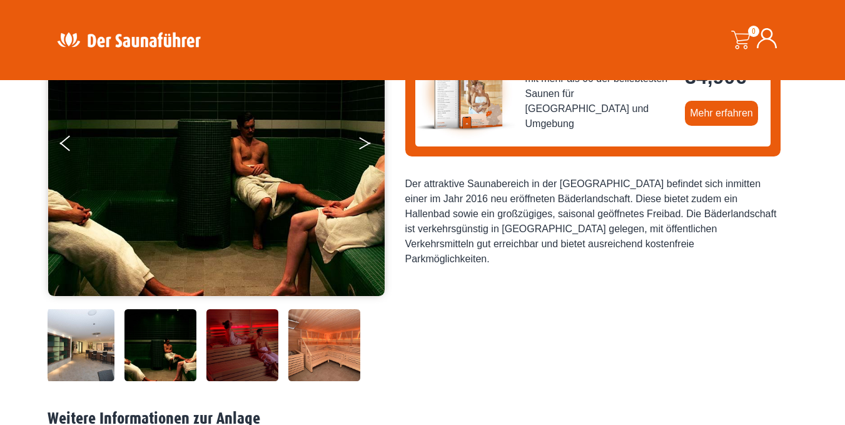
click at [366, 141] on icon "Next" at bounding box center [364, 141] width 11 height 8
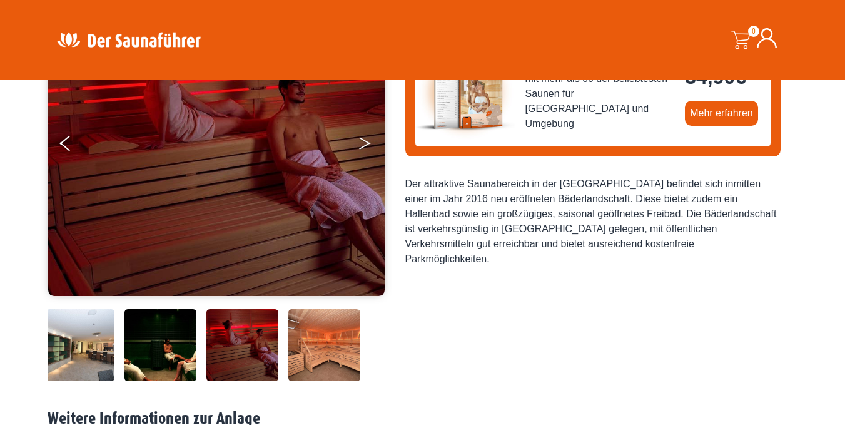
click at [366, 141] on icon "Next" at bounding box center [364, 141] width 11 height 8
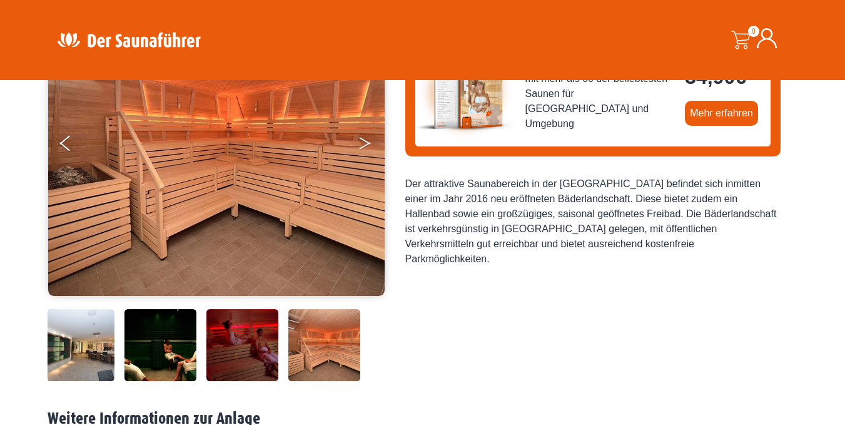
click at [366, 141] on icon "Next" at bounding box center [364, 141] width 11 height 8
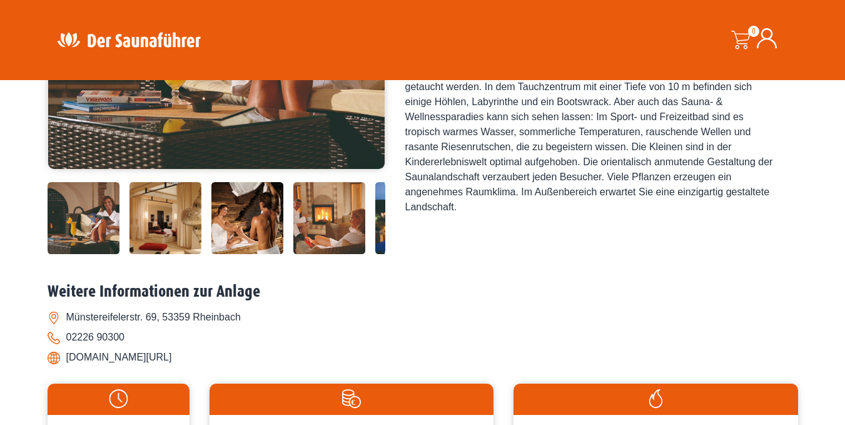
scroll to position [313, 0]
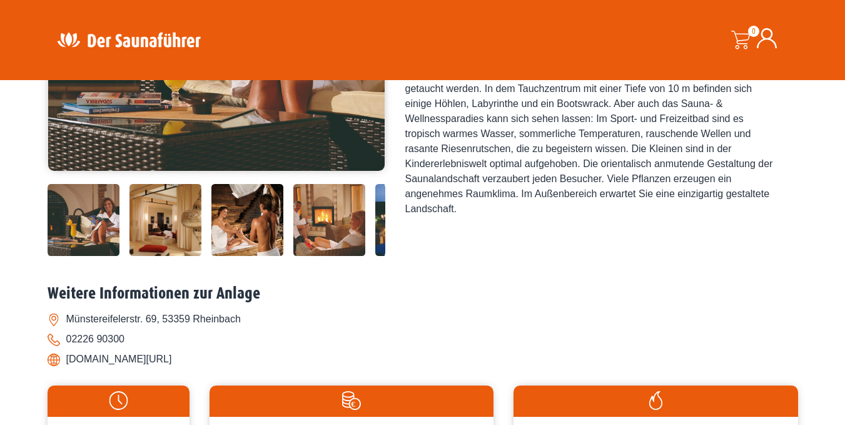
drag, startPoint x: 330, startPoint y: 222, endPoint x: 497, endPoint y: 234, distance: 166.8
click at [497, 234] on div "34,90 €" at bounding box center [423, 56] width 750 height 405
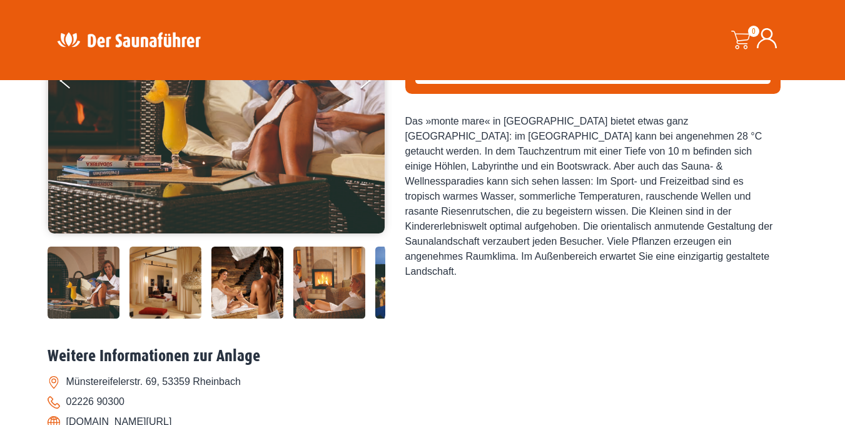
scroll to position [0, 0]
